Goal: Information Seeking & Learning: Learn about a topic

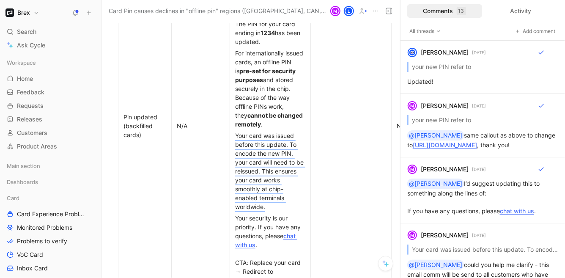
scroll to position [3362, 0]
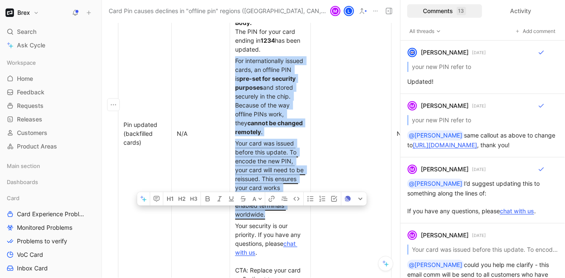
drag, startPoint x: 267, startPoint y: 185, endPoint x: 236, endPoint y: 33, distance: 154.8
click at [236, 33] on td "Subject: Your card PIN has been updated Body: The PIN for your card ending in […" at bounding box center [270, 133] width 81 height 323
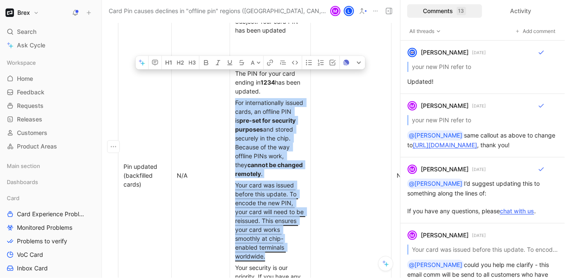
scroll to position [3320, 0]
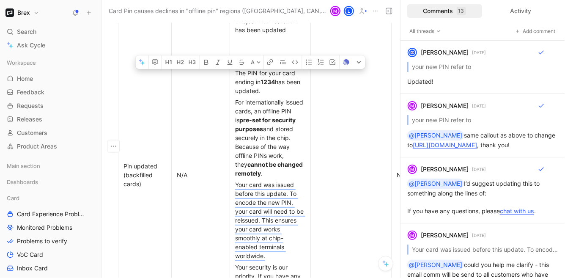
click at [254, 60] on div "Body: The PIN for your card ending in [DATE] has been updated." at bounding box center [270, 78] width 70 height 36
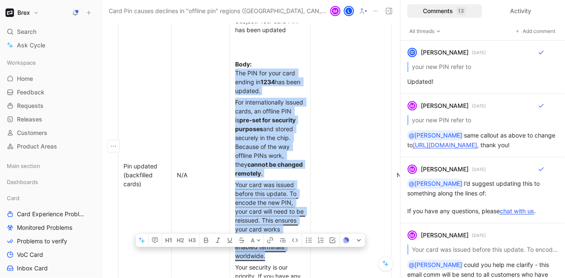
drag, startPoint x: 236, startPoint y: 41, endPoint x: 282, endPoint y: 225, distance: 189.2
click at [282, 225] on td "Subject: Your card PIN has been updated Body: The PIN for your card ending in […" at bounding box center [270, 174] width 81 height 323
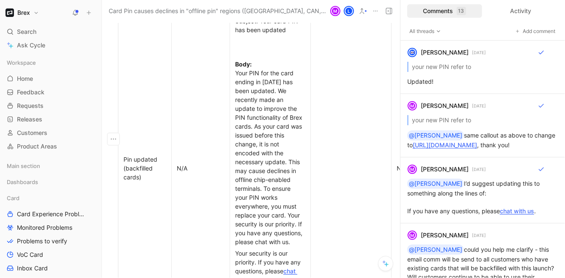
click at [291, 88] on span "Your PIN for the card ending in [DATE] has been updated. We recently made an up…" at bounding box center [269, 157] width 69 height 176
click at [292, 69] on span "Your PIN for the card ending in [DATE] has been updated. We recently made an up…" at bounding box center [269, 157] width 69 height 176
click at [263, 69] on span "Your PIN for the card ending in [DATE] has been updated. We recently made an up…" at bounding box center [269, 157] width 69 height 176
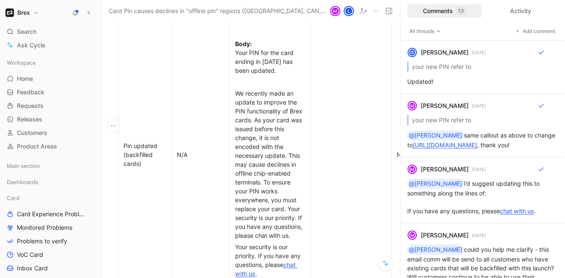
scroll to position [3341, 0]
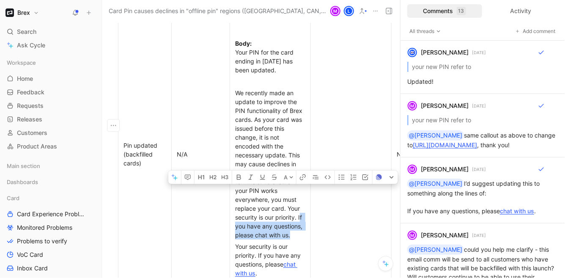
drag, startPoint x: 300, startPoint y: 186, endPoint x: 300, endPoint y: 207, distance: 20.7
click at [300, 207] on div "We recently made an update to improve the PIN functionality of Brex cards. As y…" at bounding box center [270, 163] width 70 height 151
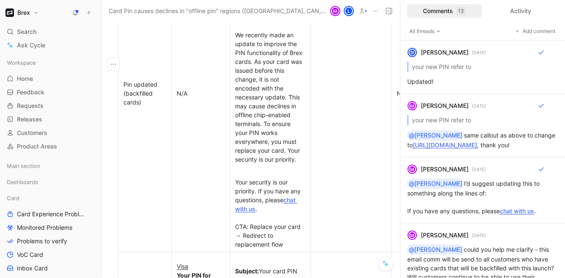
scroll to position [3405, 0]
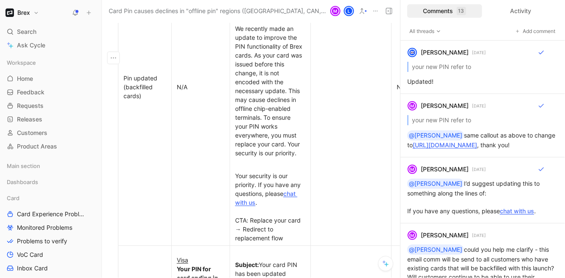
click at [275, 214] on td "Subject: Your card PIN has been updated Body: Your PIN for the card ending in […" at bounding box center [270, 86] width 81 height 317
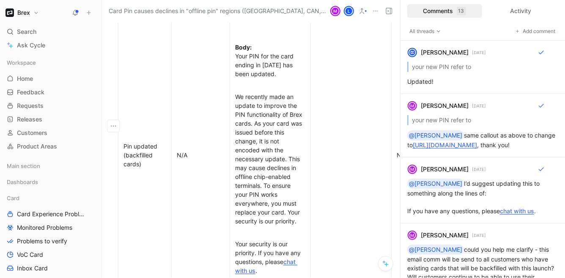
click at [264, 145] on span "We recently made an update to improve the PIN functionality of Brex cards. As y…" at bounding box center [269, 158] width 69 height 131
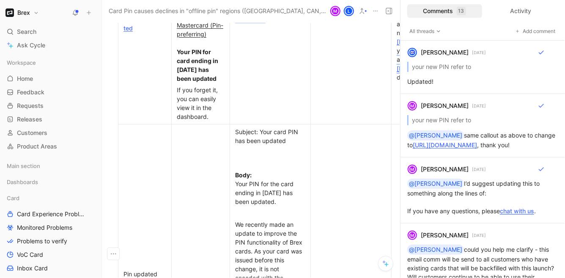
scroll to position [3205, 0]
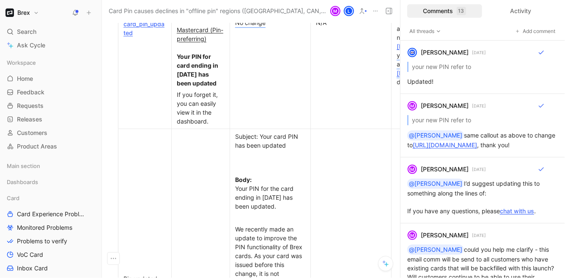
click at [275, 175] on div "Body: Your PIN for the card ending in [DATE] has been updated." at bounding box center [270, 193] width 70 height 36
click at [253, 164] on div at bounding box center [270, 168] width 70 height 9
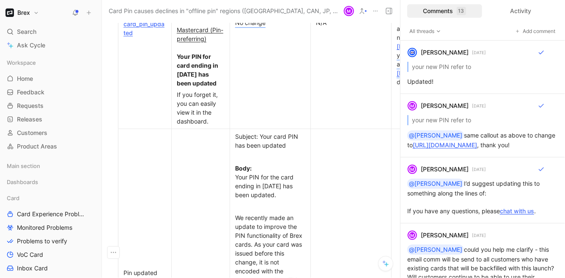
click at [333, 129] on td at bounding box center [351, 282] width 81 height 306
click at [239, 132] on div "Subject: Your card PIN has been updated" at bounding box center [270, 141] width 70 height 18
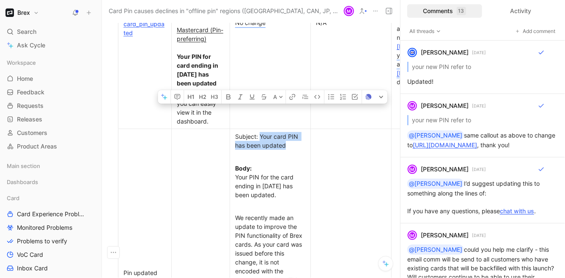
drag, startPoint x: 259, startPoint y: 105, endPoint x: 305, endPoint y: 117, distance: 47.2
click at [305, 132] on div "Subject: Your card PIN has been updated" at bounding box center [270, 141] width 70 height 18
